Goal: Transaction & Acquisition: Purchase product/service

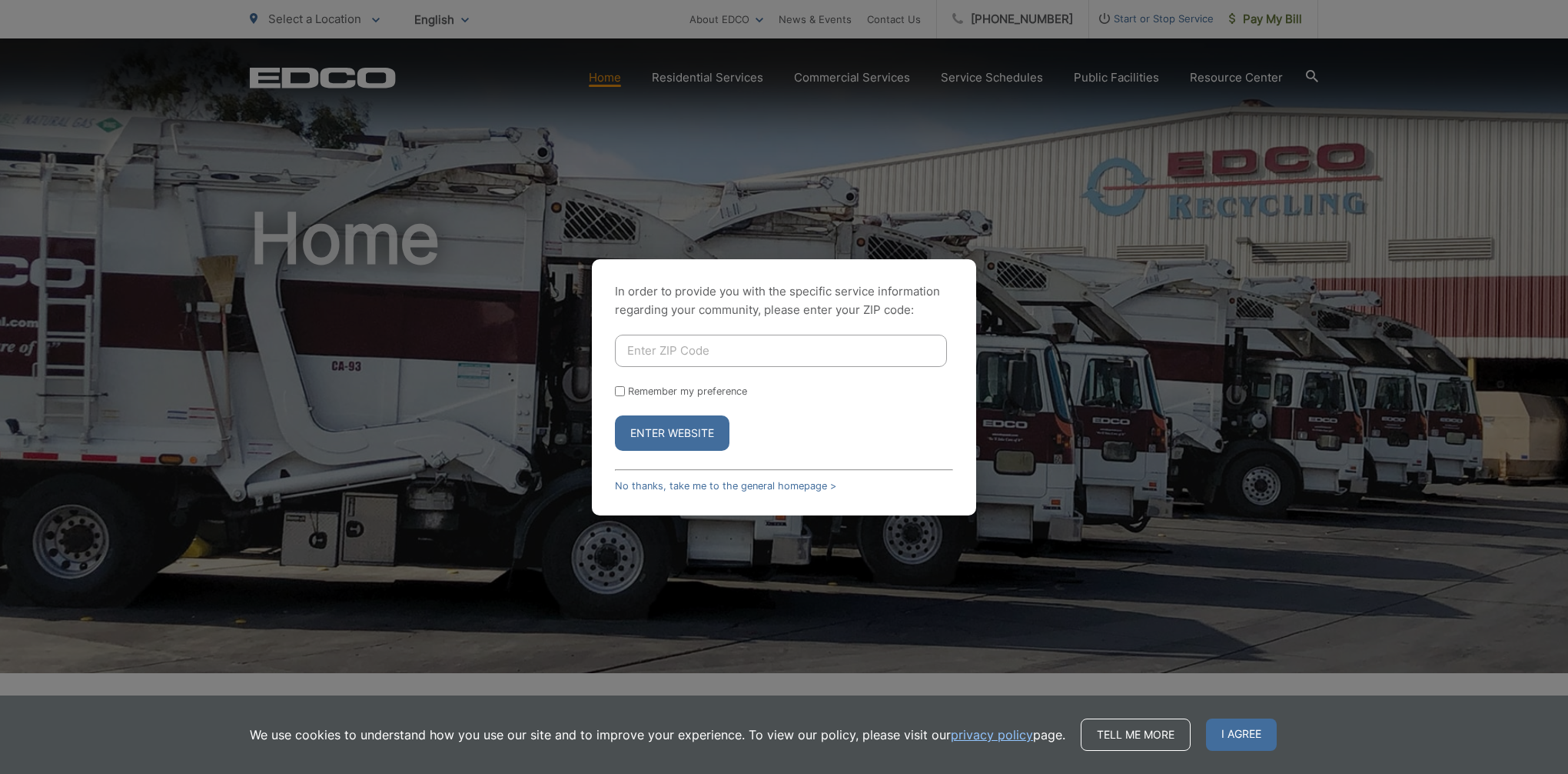
click at [712, 350] on input "Enter ZIP Code" at bounding box center [781, 350] width 332 height 33
type input "92083"
click at [687, 424] on button "Enter Website" at bounding box center [672, 433] width 115 height 35
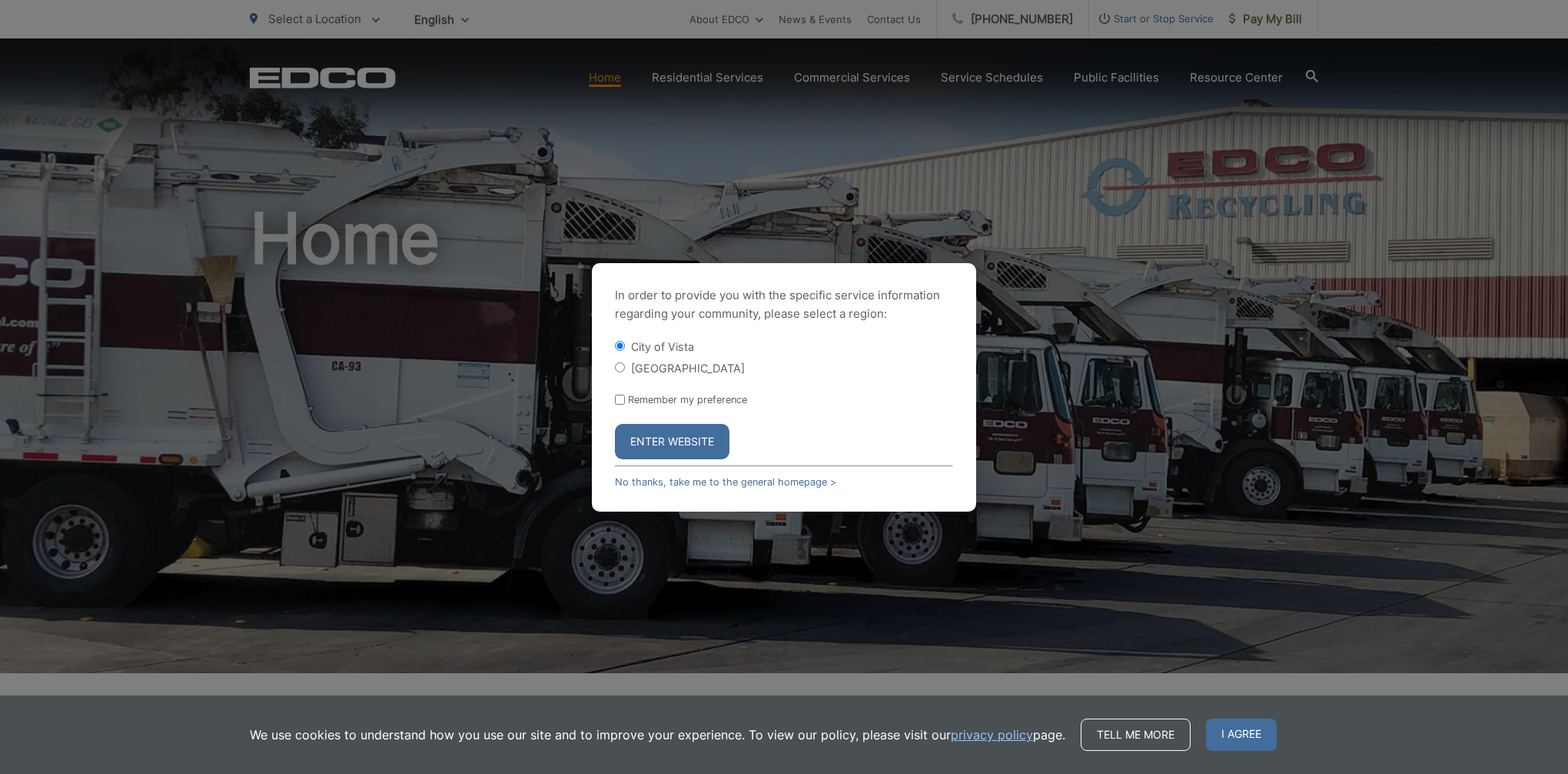
click at [676, 396] on label "Remember my preference" at bounding box center [688, 399] width 119 height 12
click at [625, 396] on input "Remember my preference" at bounding box center [619, 399] width 10 height 10
checkbox input "true"
click at [671, 370] on label "[GEOGRAPHIC_DATA]" at bounding box center [688, 368] width 114 height 13
click at [625, 370] on input "[GEOGRAPHIC_DATA]" at bounding box center [619, 367] width 10 height 10
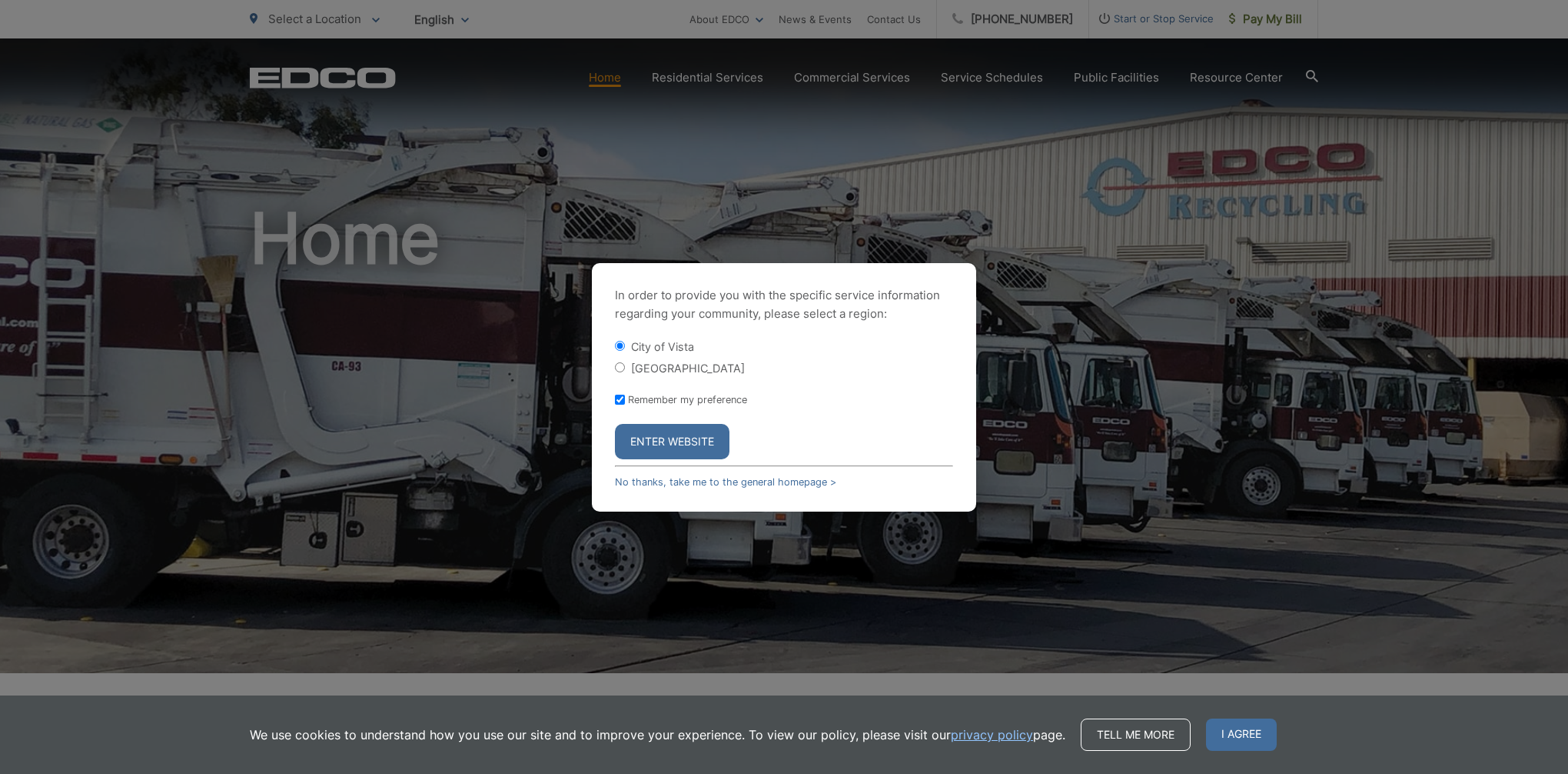
radio input "true"
click at [673, 438] on button "Enter Website" at bounding box center [672, 441] width 115 height 35
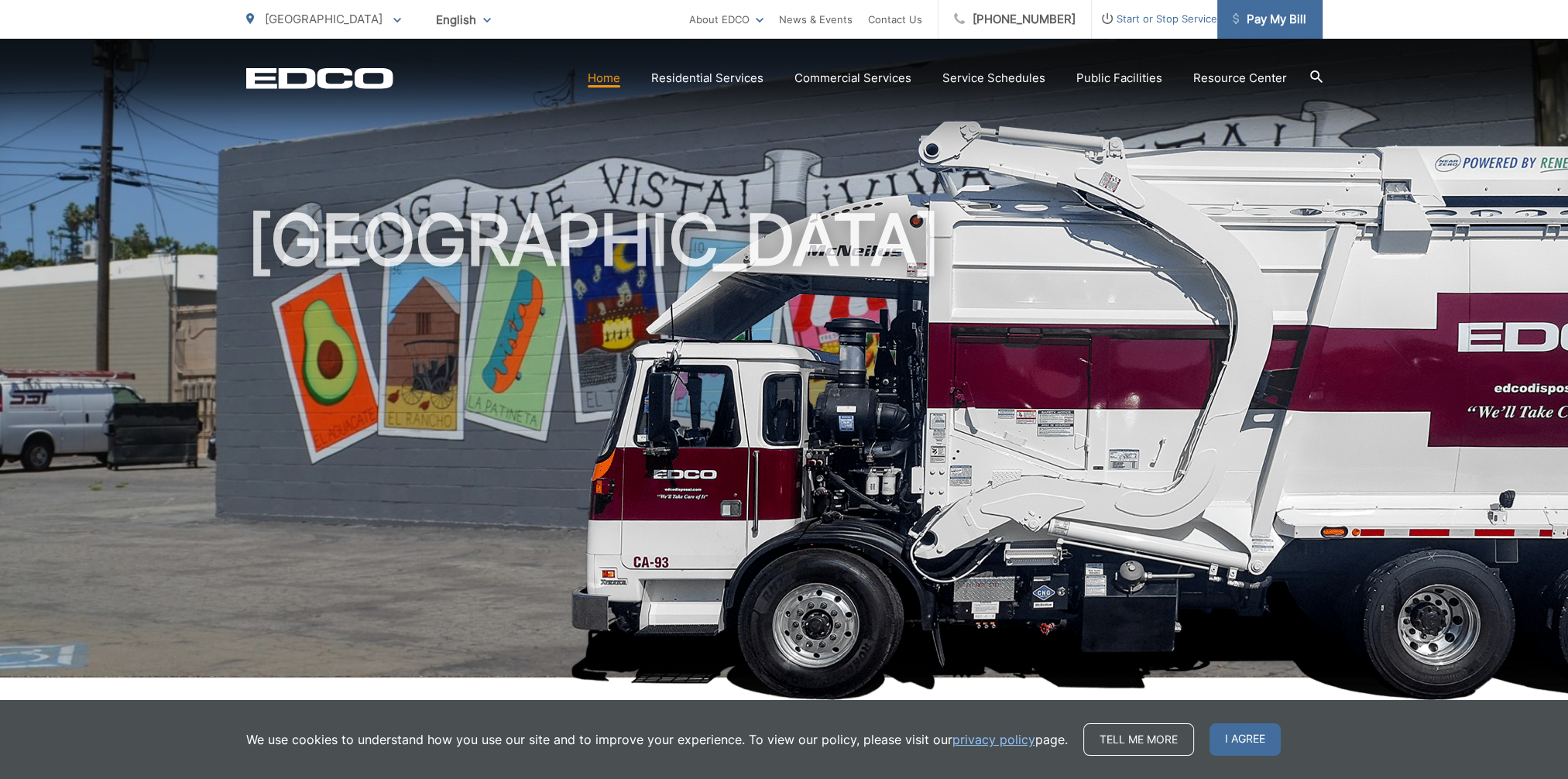
click at [1269, 15] on span "Pay My Bill" at bounding box center [1270, 19] width 74 height 18
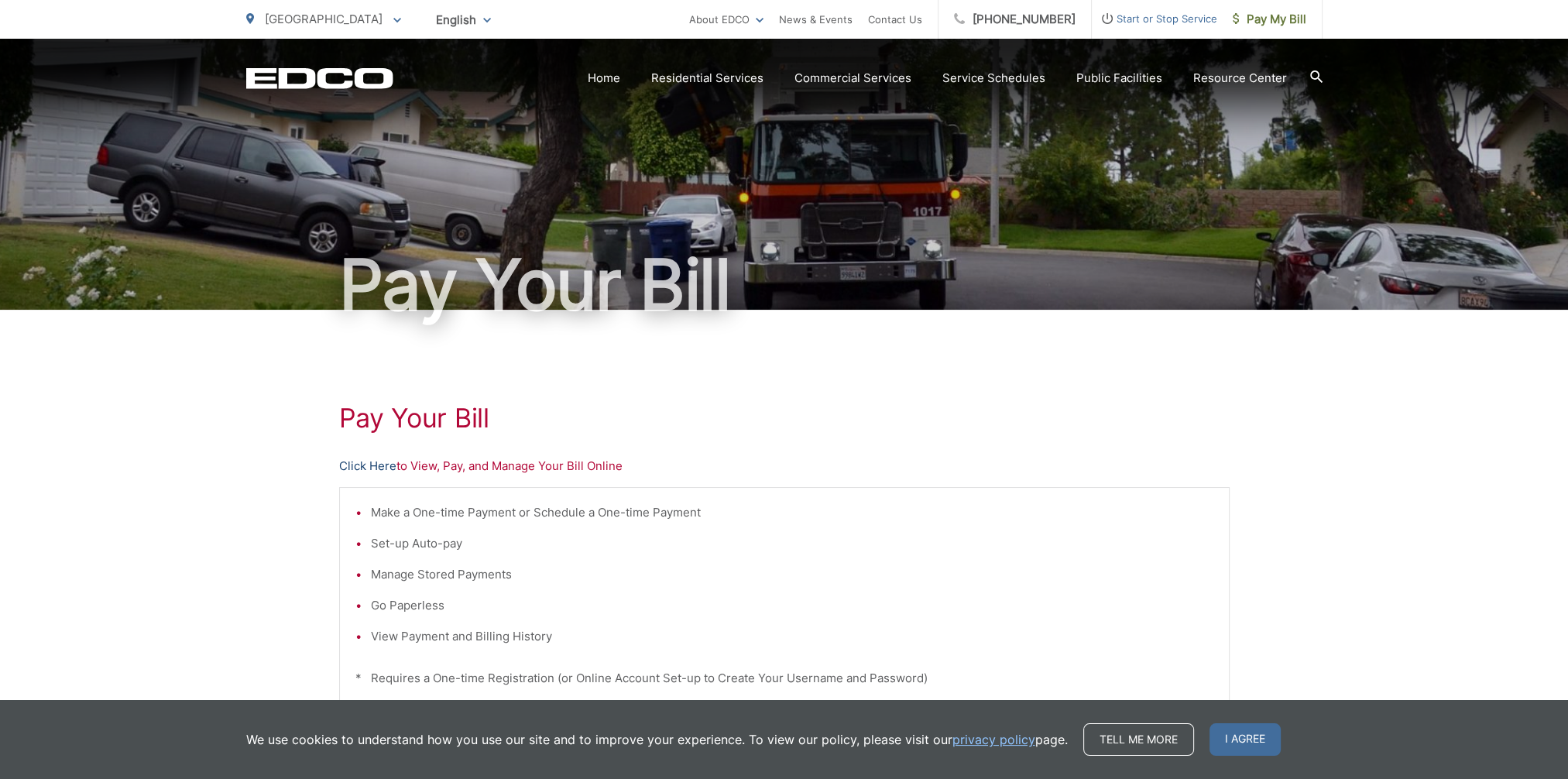
click at [384, 464] on link "Click Here" at bounding box center [367, 465] width 57 height 18
